Goal: Find specific page/section: Find specific page/section

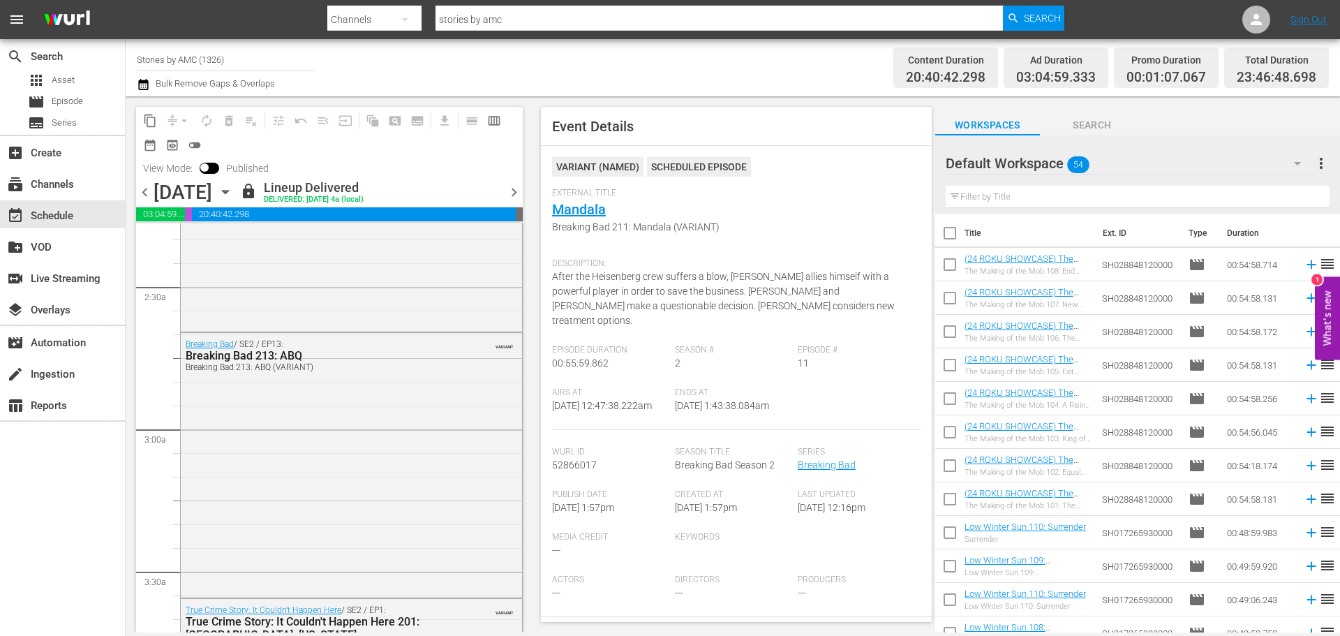
scroll to position [70, 0]
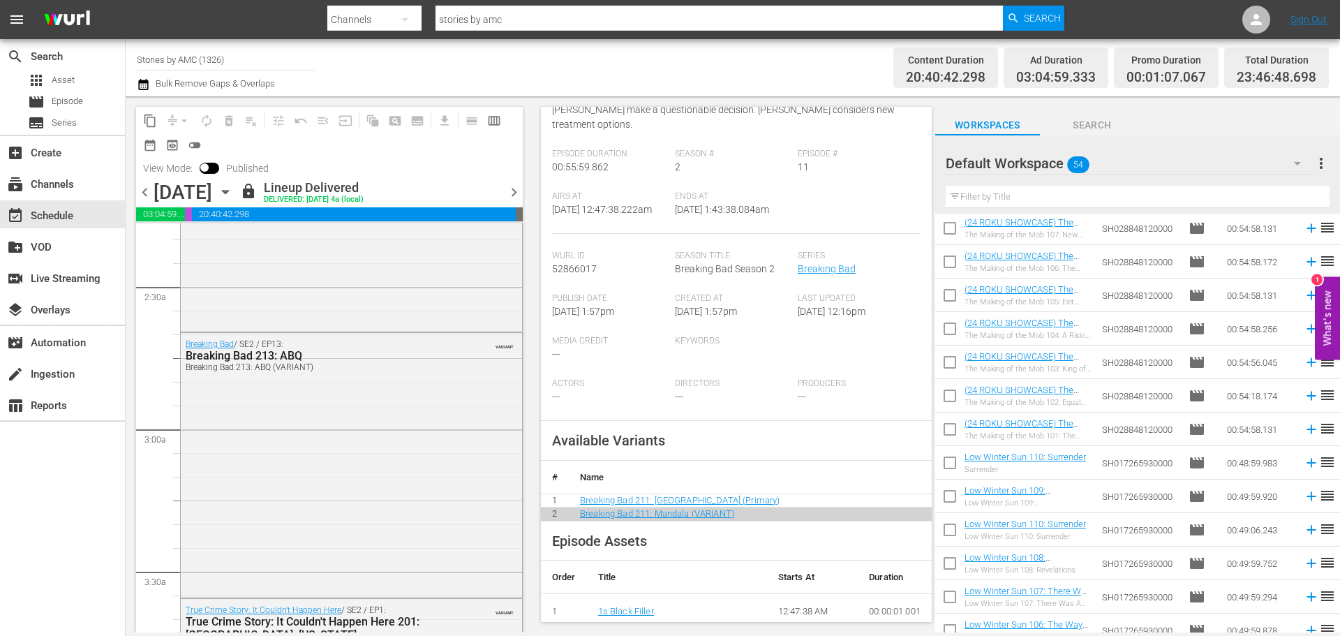
click at [165, 53] on input "Stories by AMC (1326)" at bounding box center [226, 60] width 179 height 34
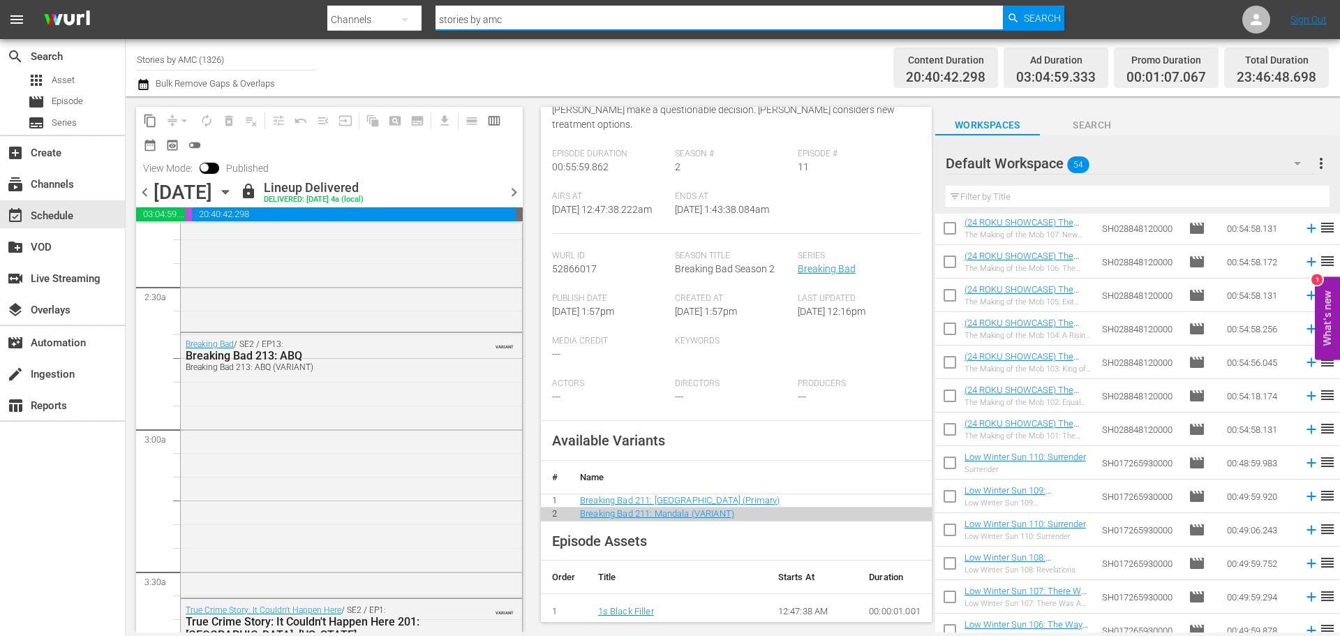
click at [516, 26] on input "stories by amc" at bounding box center [719, 20] width 567 height 34
type input "MSG"
click at [1048, 10] on span "Search" at bounding box center [1042, 18] width 37 height 25
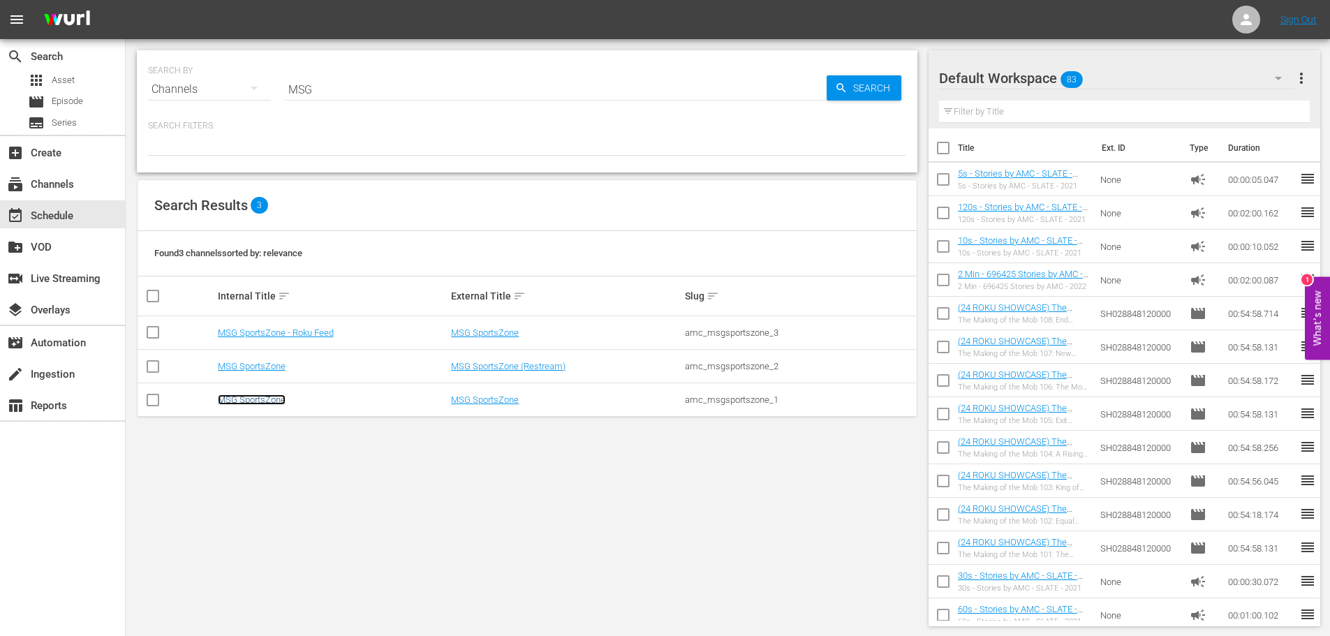
click at [265, 401] on link "MSG SportsZone" at bounding box center [252, 399] width 68 height 10
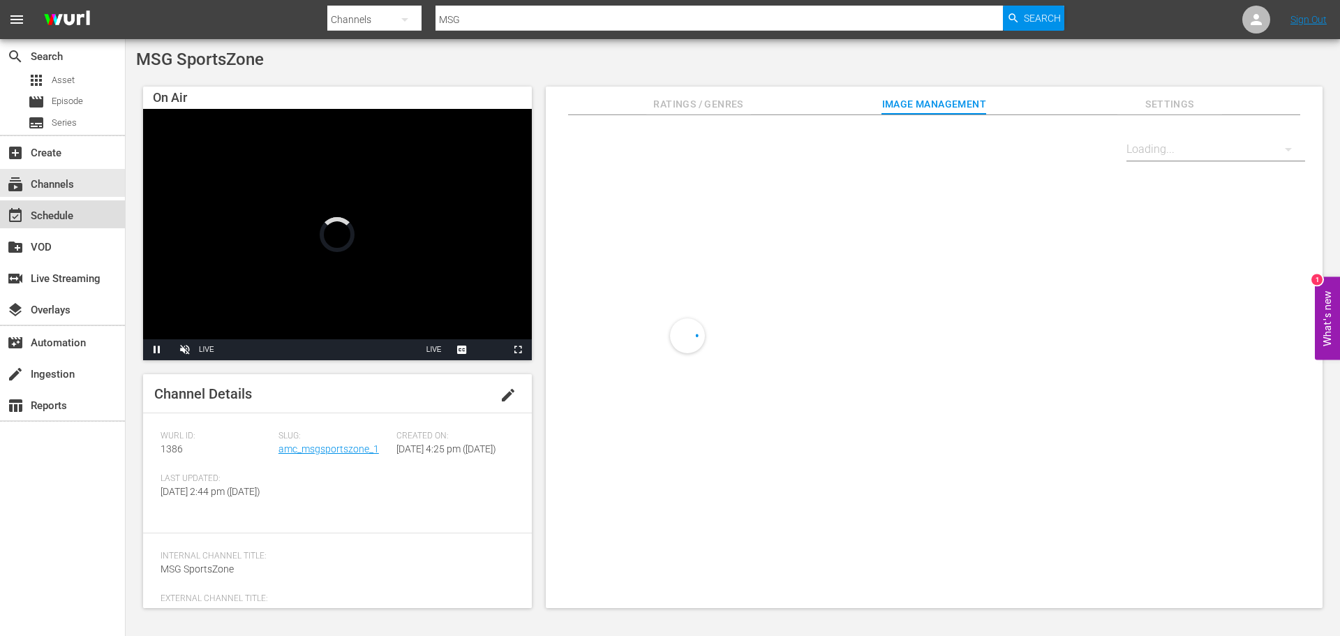
click at [85, 209] on div "event_available Schedule" at bounding box center [62, 214] width 125 height 28
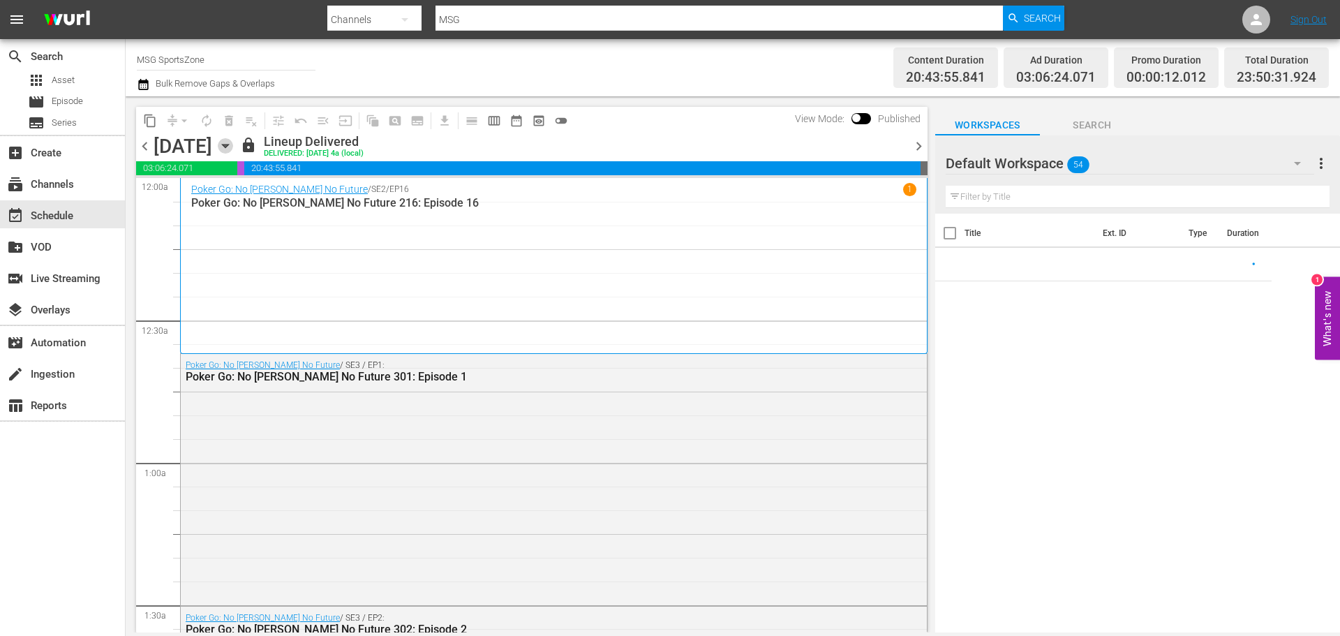
click at [233, 144] on icon "button" at bounding box center [225, 145] width 15 height 15
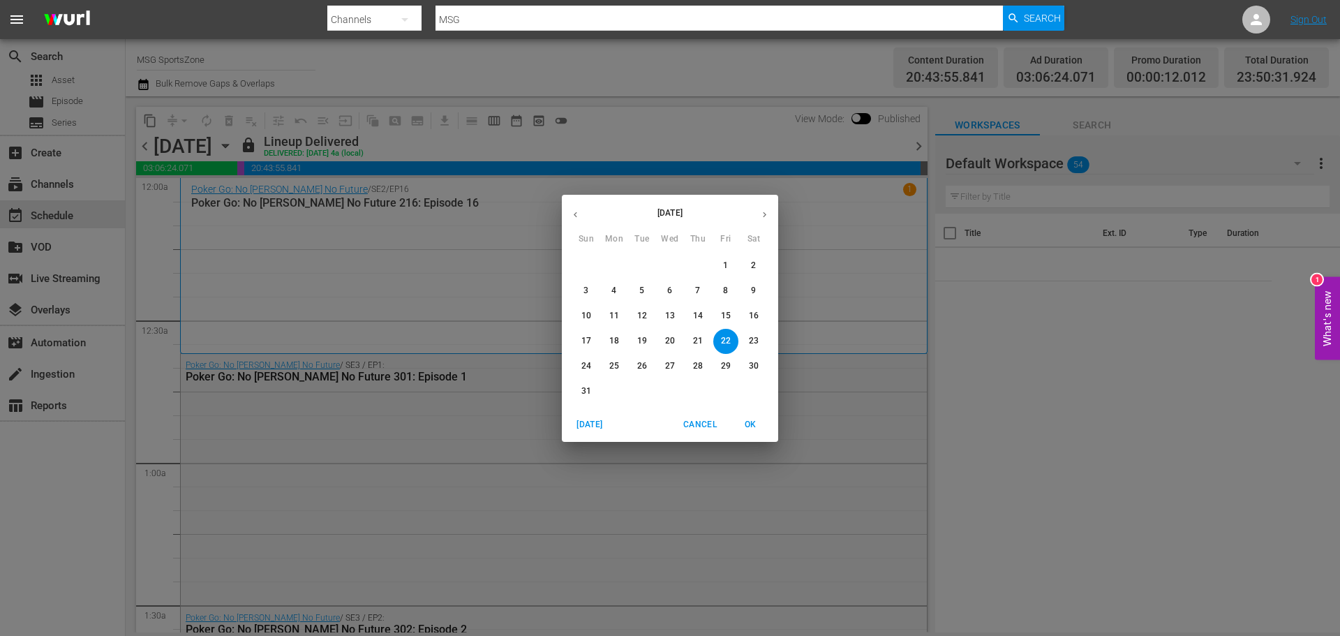
click at [589, 360] on p "24" at bounding box center [586, 366] width 10 height 12
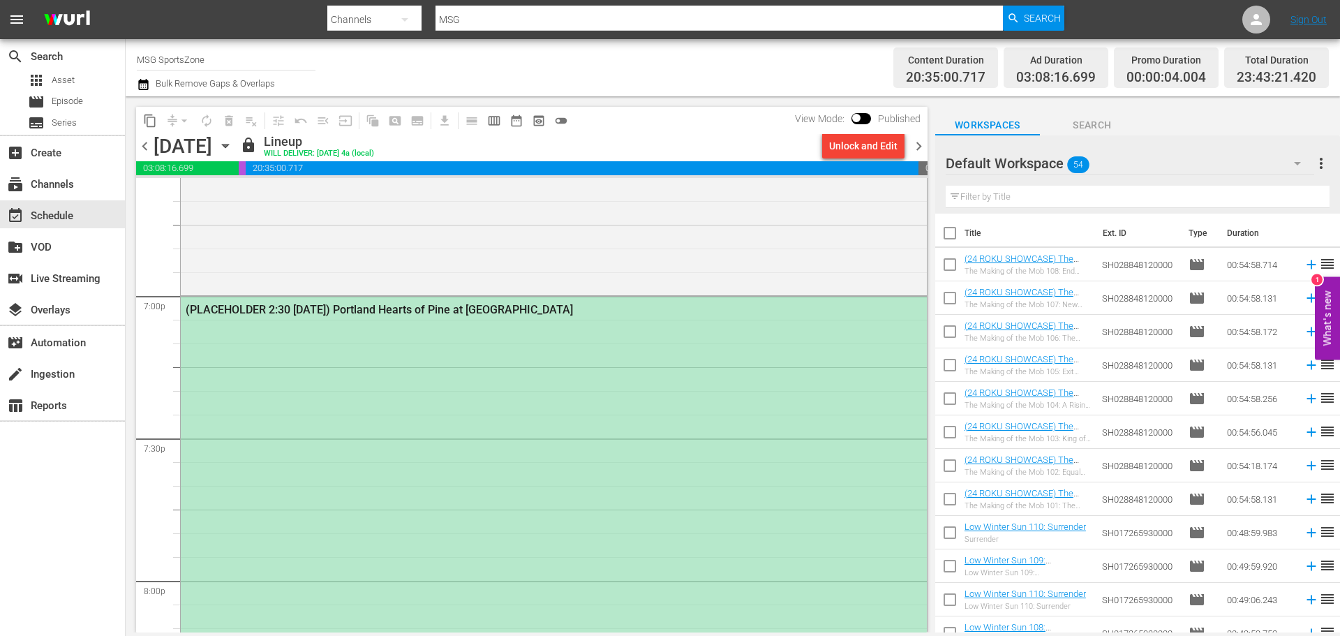
scroll to position [5225, 0]
